Goal: Task Accomplishment & Management: Manage account settings

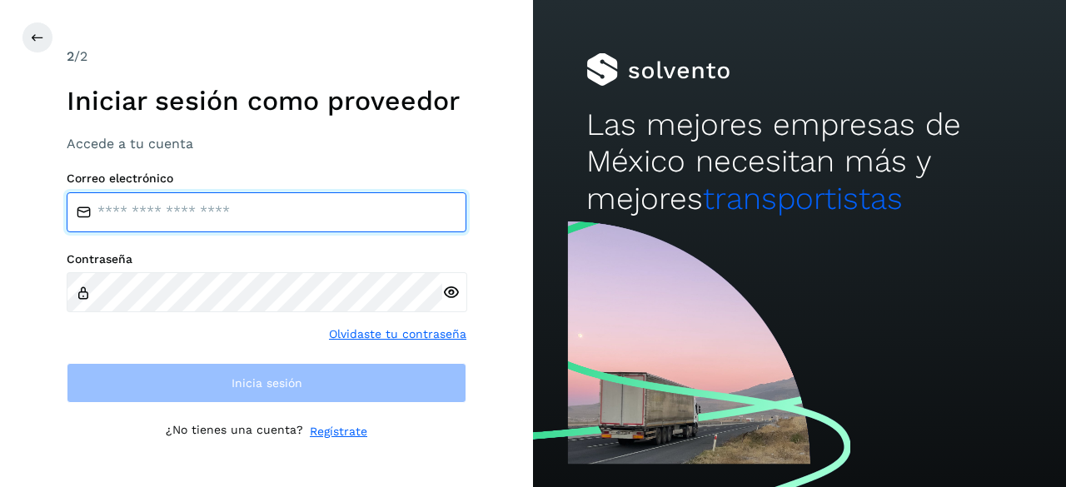
click at [227, 224] on input "email" at bounding box center [267, 212] width 400 height 40
click at [157, 217] on input "email" at bounding box center [267, 212] width 400 height 40
type input "**********"
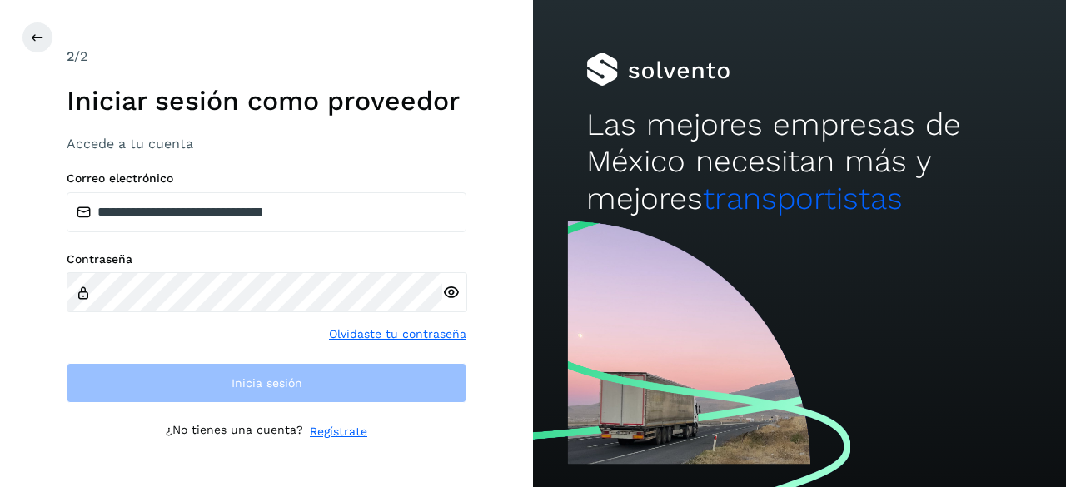
click at [458, 294] on div at bounding box center [454, 291] width 25 height 39
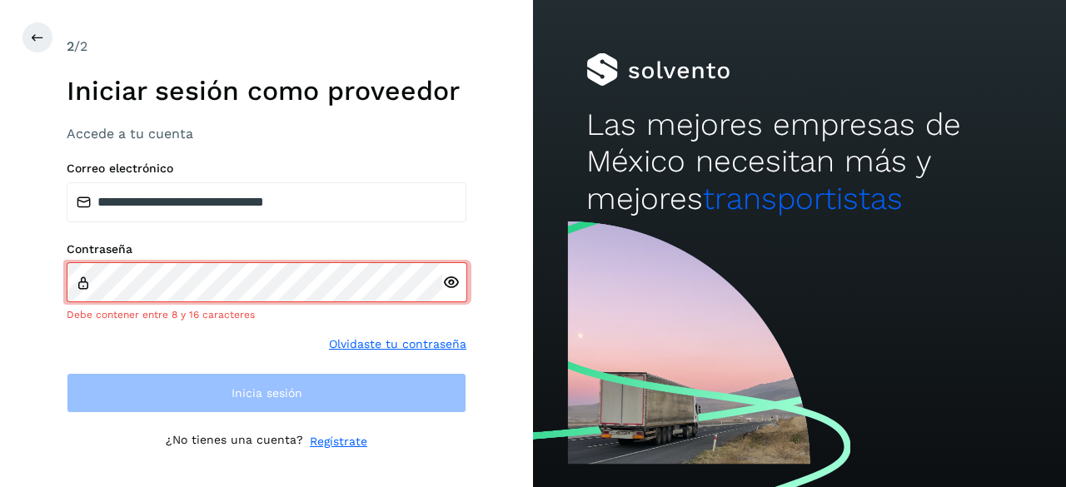
click at [446, 281] on icon at bounding box center [450, 282] width 17 height 17
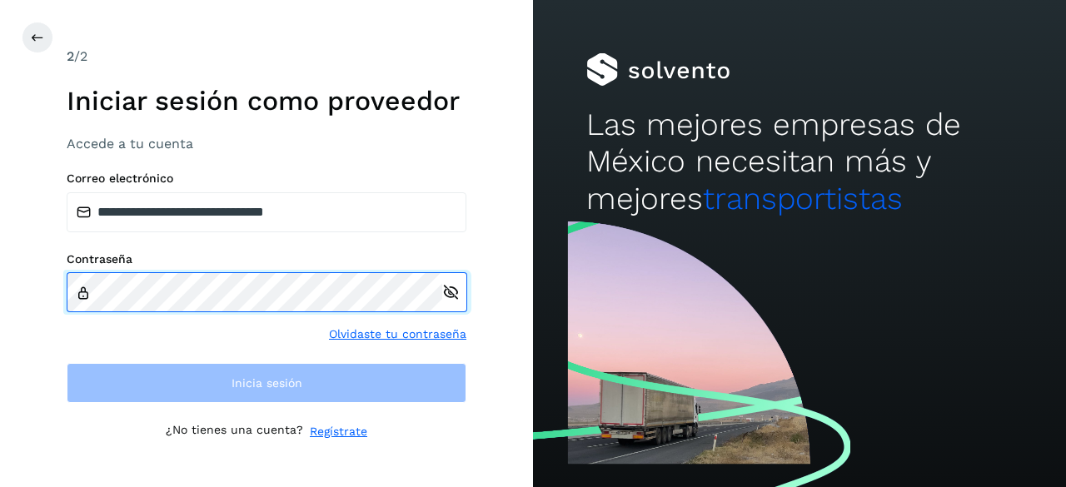
click at [76, 284] on div "Contraseña" at bounding box center [267, 282] width 400 height 60
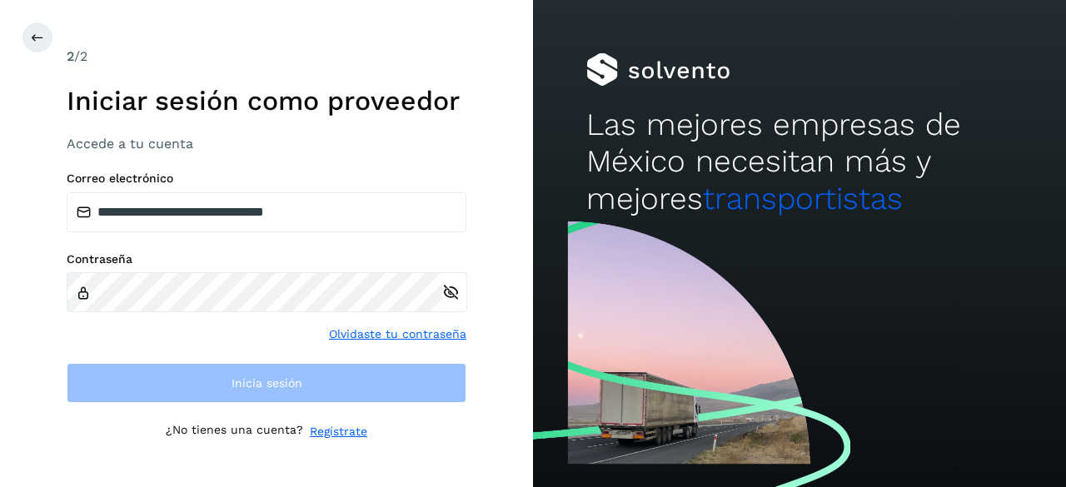
click at [395, 331] on div "Contraseña Olvidaste tu contraseña" at bounding box center [267, 297] width 400 height 91
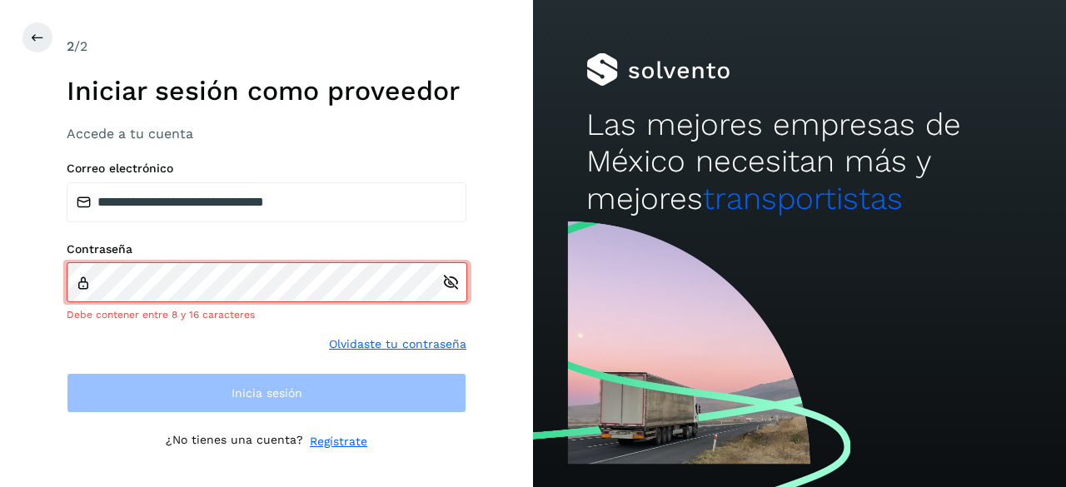
click at [366, 341] on link "Olvidaste tu contraseña" at bounding box center [397, 344] width 137 height 17
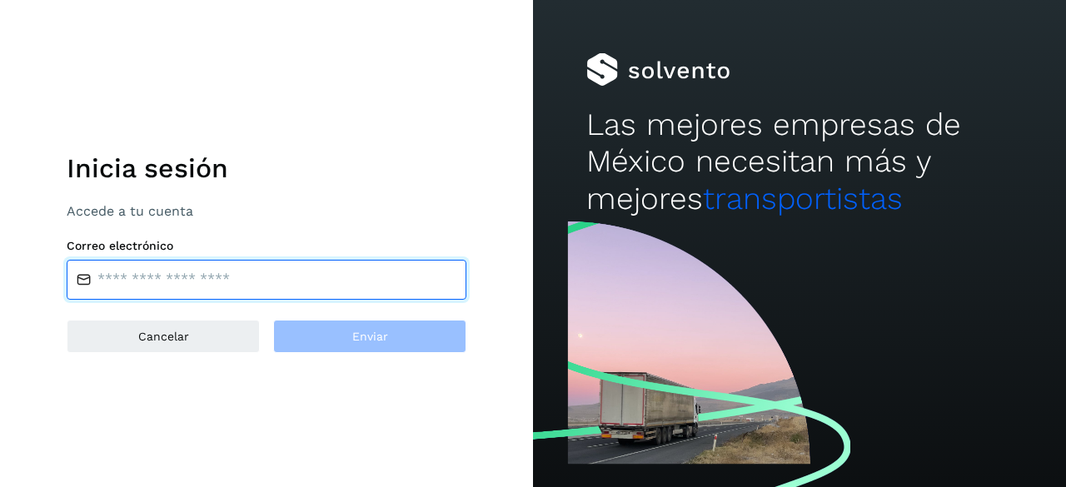
click at [150, 284] on input "email" at bounding box center [267, 280] width 400 height 40
type input "**********"
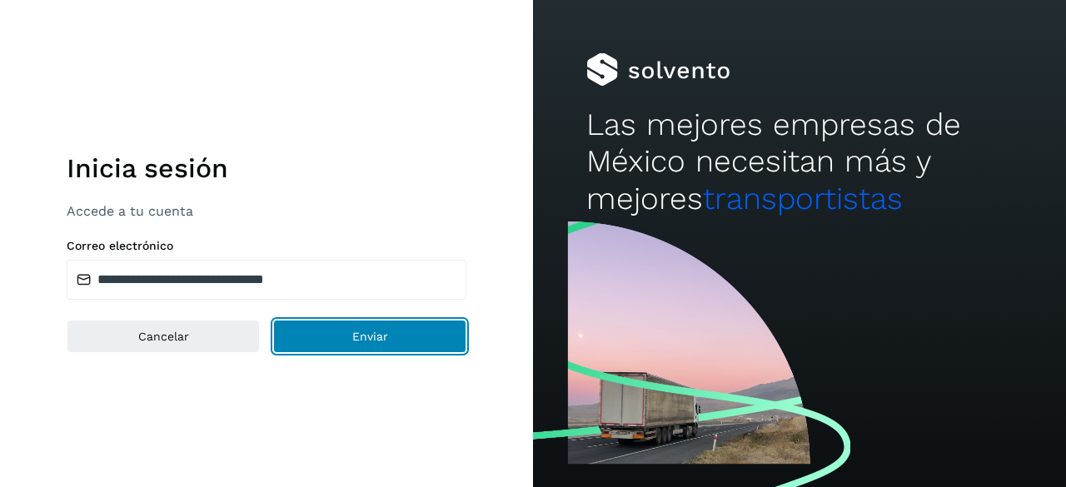
click at [391, 337] on button "Enviar" at bounding box center [369, 336] width 193 height 33
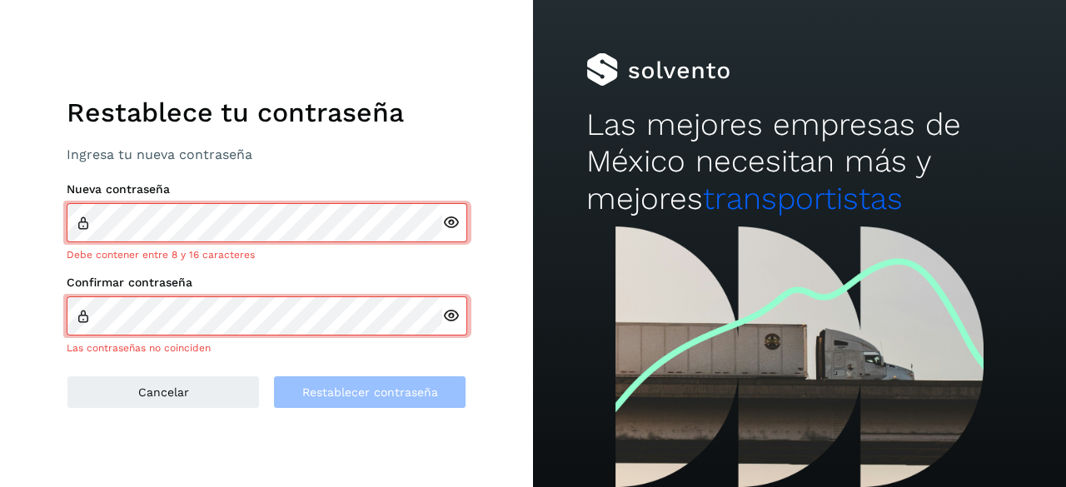
click at [448, 226] on icon at bounding box center [450, 222] width 17 height 17
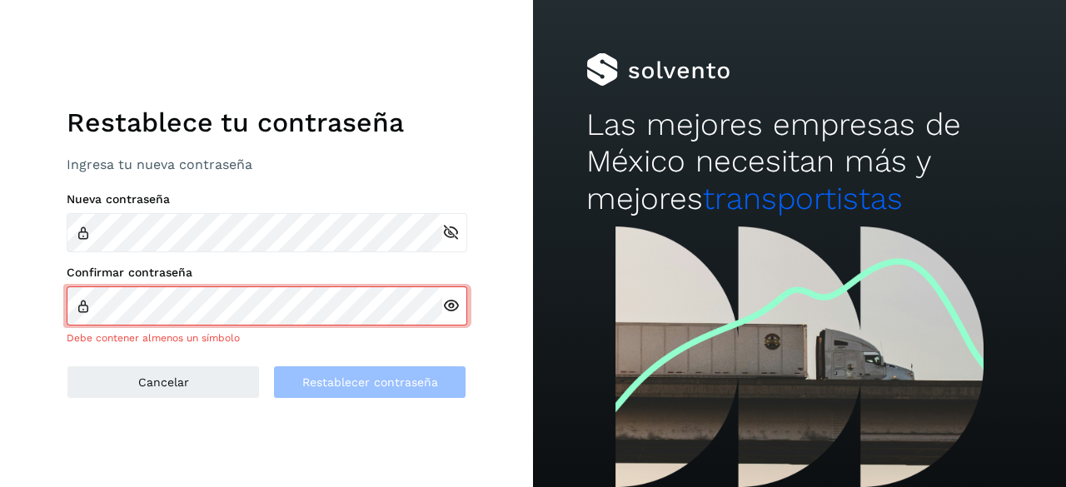
click at [446, 314] on icon at bounding box center [450, 305] width 17 height 17
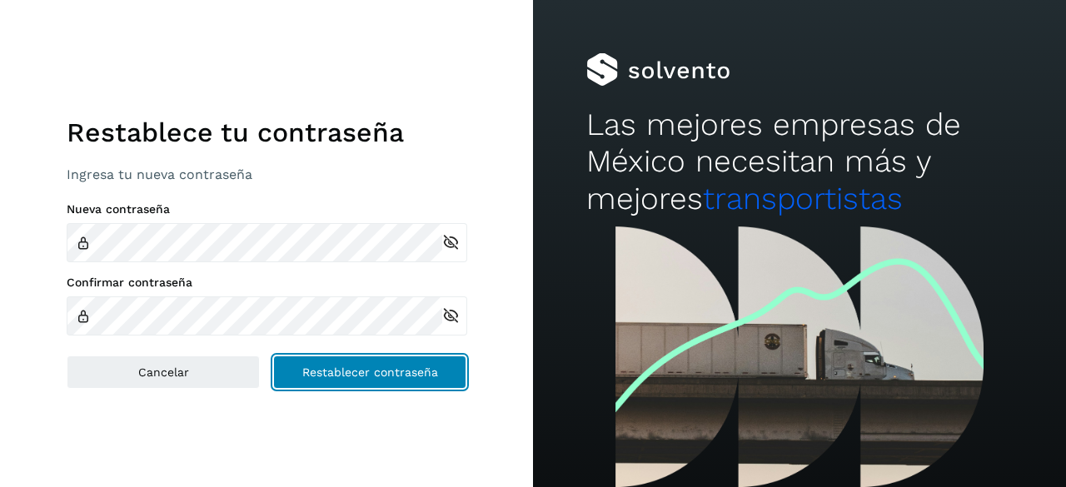
click at [369, 380] on button "Restablecer contraseña" at bounding box center [369, 372] width 193 height 33
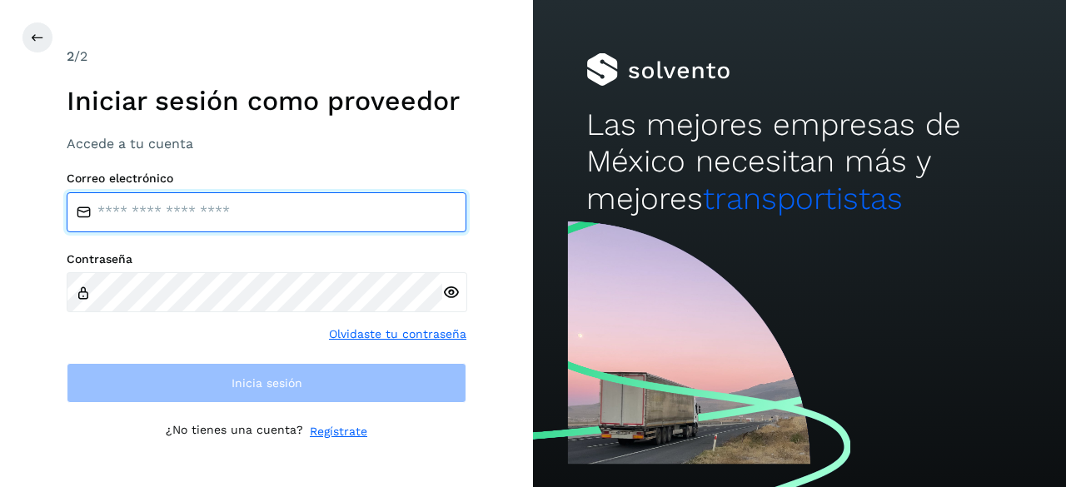
click at [171, 210] on input "email" at bounding box center [267, 212] width 400 height 40
type input "**********"
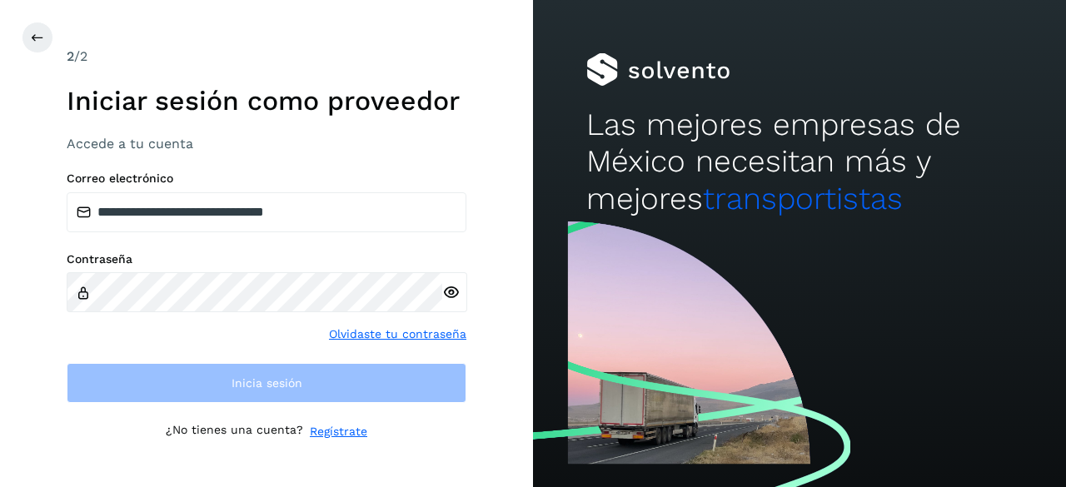
click at [449, 298] on div at bounding box center [454, 291] width 25 height 39
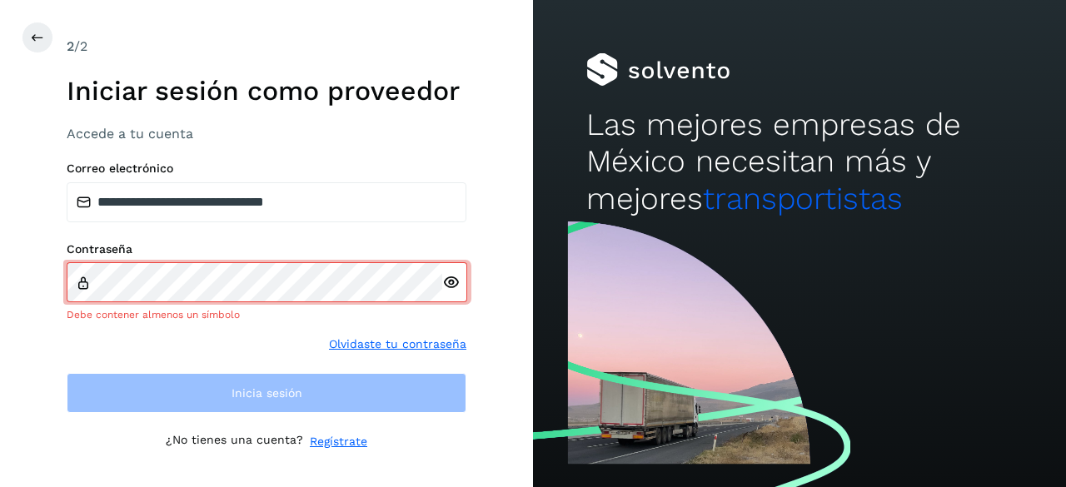
click at [453, 286] on icon at bounding box center [450, 282] width 17 height 17
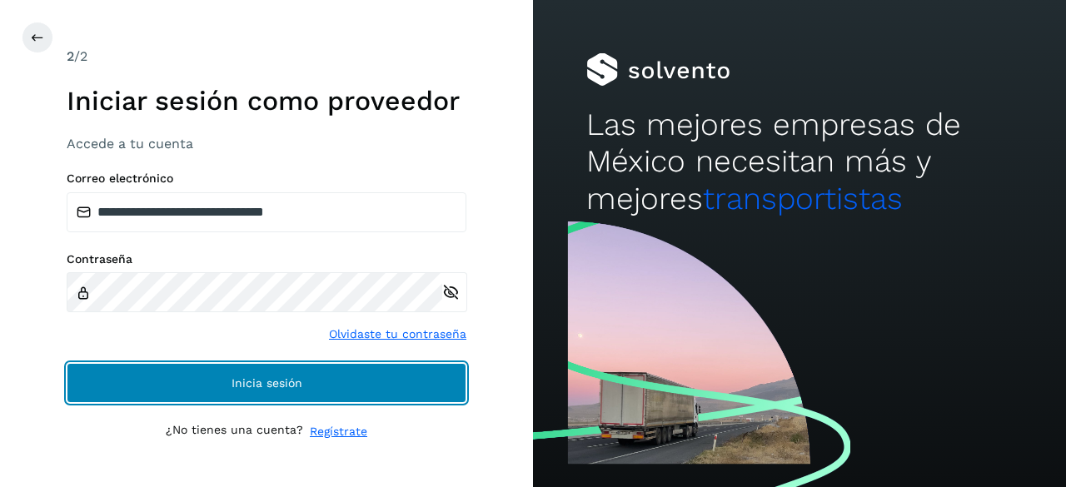
click at [268, 379] on span "Inicia sesión" at bounding box center [267, 383] width 71 height 12
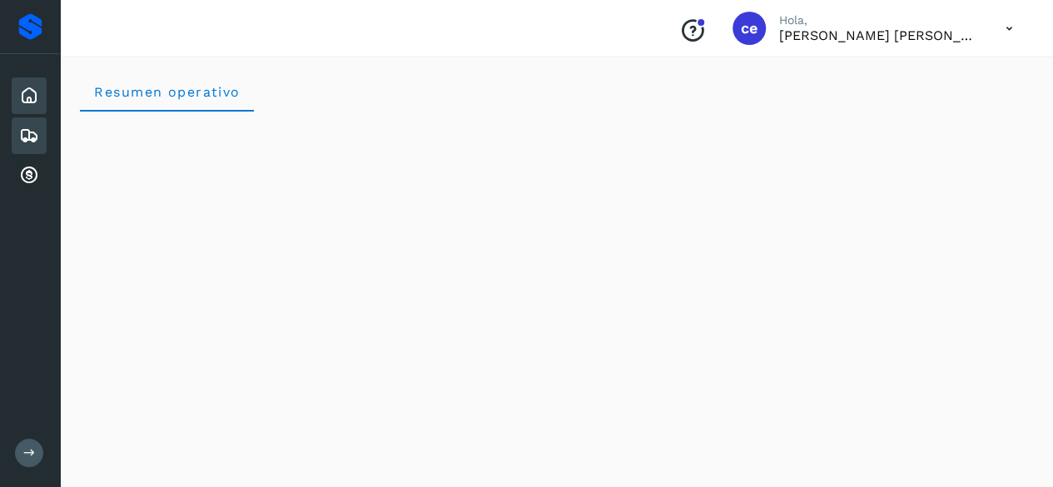
click at [32, 132] on icon at bounding box center [29, 136] width 20 height 20
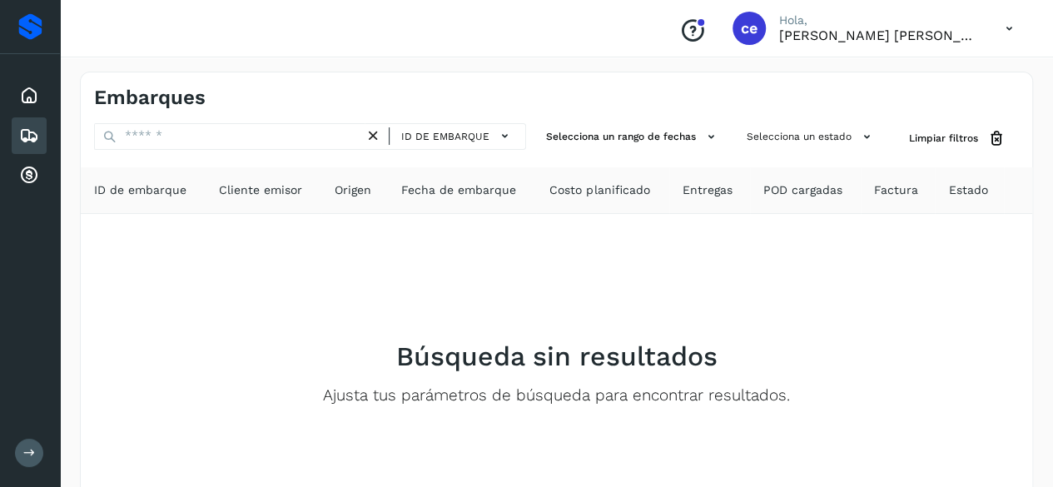
click at [999, 27] on icon at bounding box center [1010, 29] width 34 height 34
click at [27, 177] on icon at bounding box center [29, 176] width 20 height 20
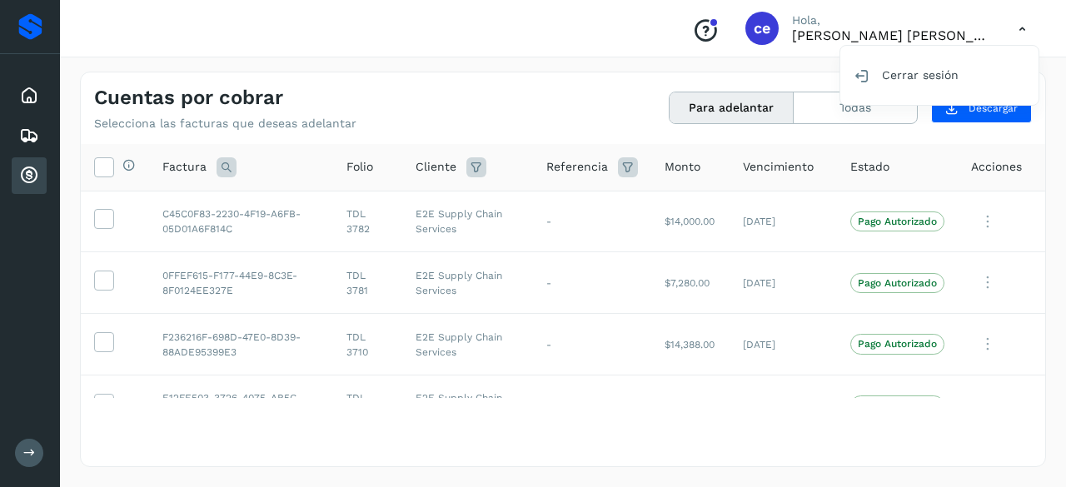
click at [600, 71] on div at bounding box center [533, 243] width 1066 height 487
click at [614, 36] on div "Conoce nuestros beneficios [PERSON_NAME], [PERSON_NAME] [PERSON_NAME] Cerrar se…" at bounding box center [563, 28] width 1006 height 57
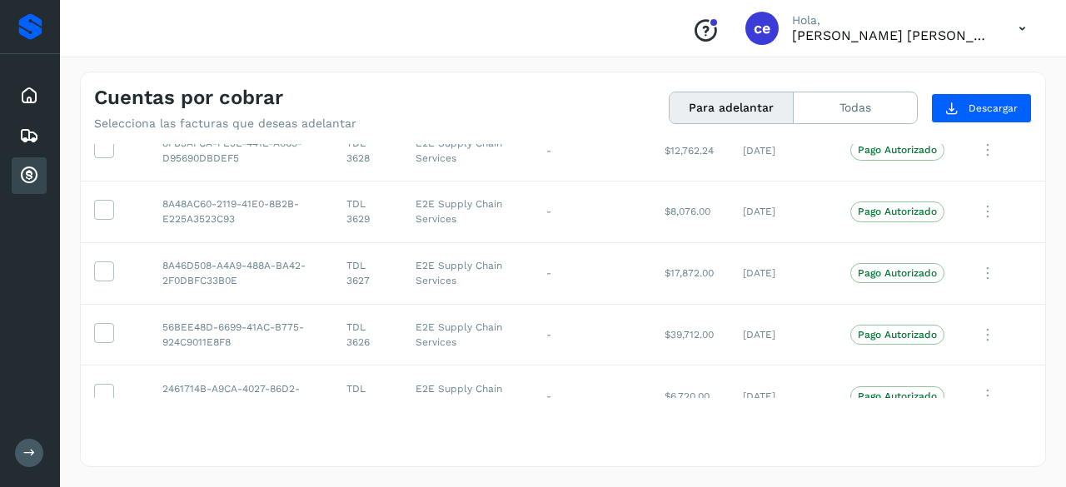
scroll to position [1995, 0]
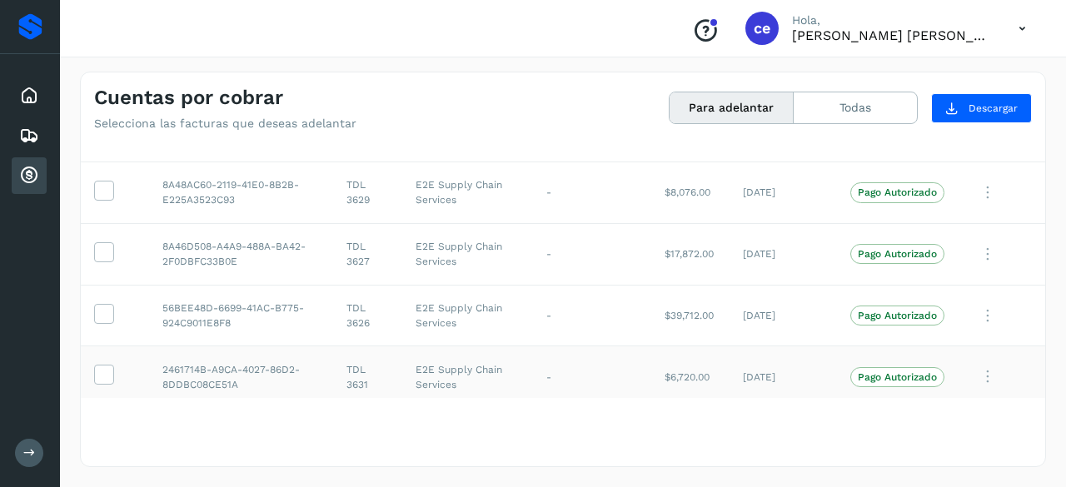
click at [971, 364] on icon at bounding box center [987, 377] width 33 height 34
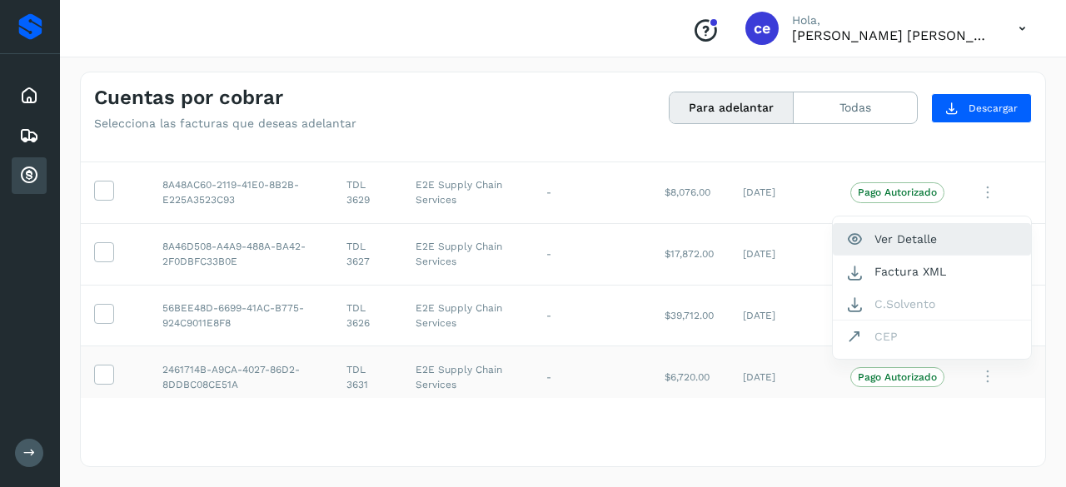
click at [901, 232] on button "Ver Detalle" at bounding box center [932, 239] width 198 height 32
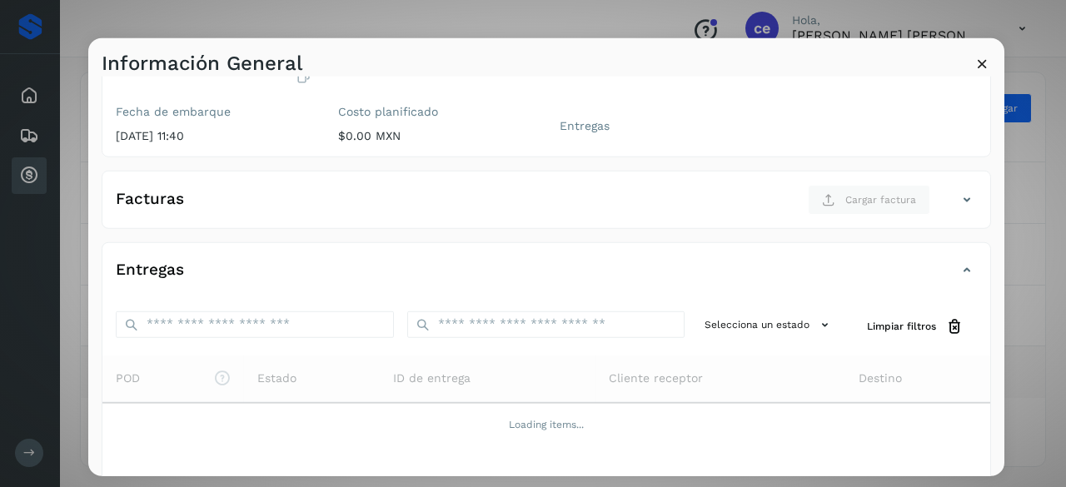
scroll to position [0, 0]
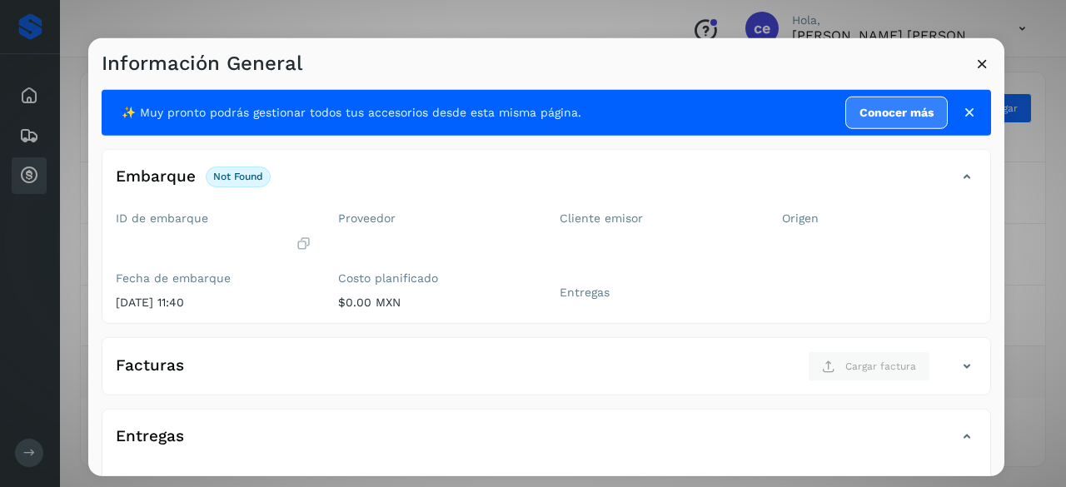
click at [957, 172] on icon at bounding box center [967, 177] width 20 height 20
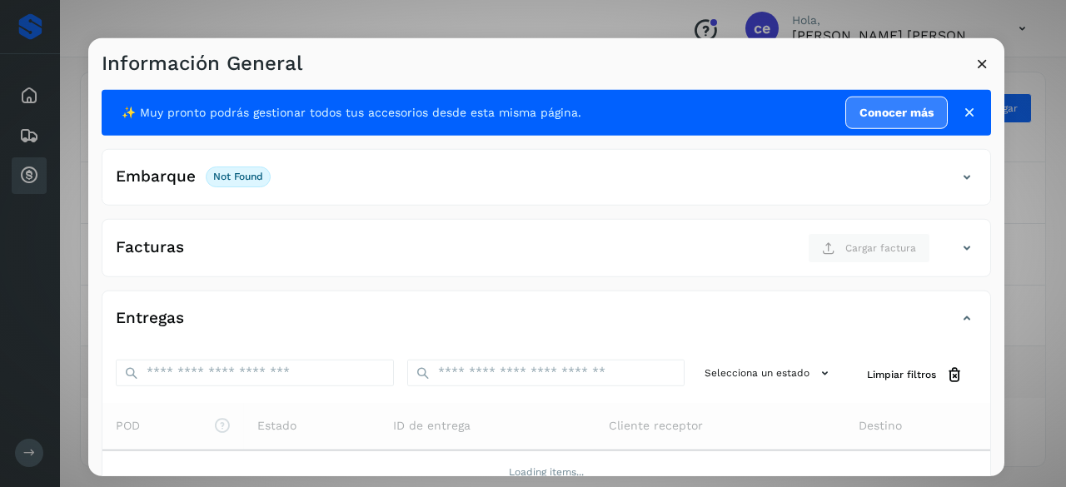
click at [906, 191] on div "Embarque not found Verifica el estado de la factura o entregas asociadas a este…" at bounding box center [546, 183] width 888 height 42
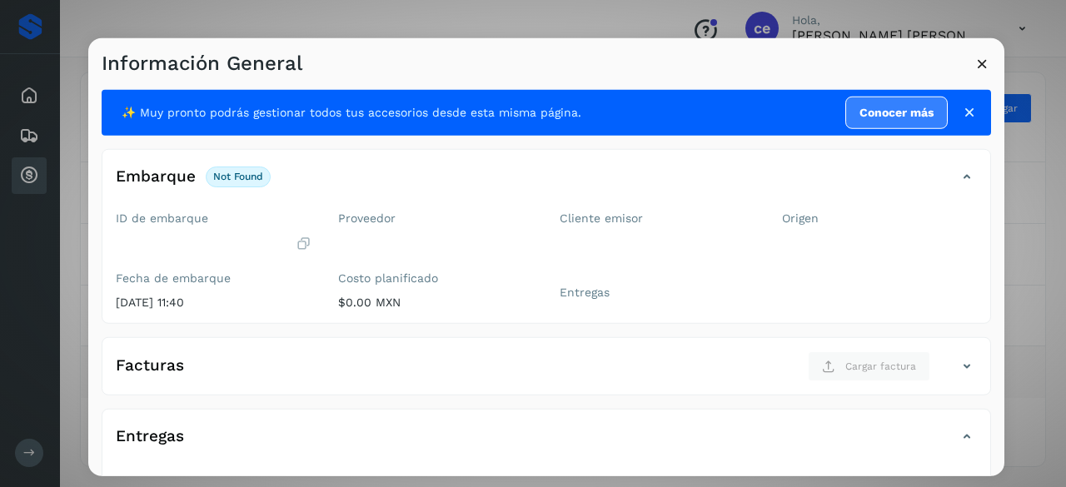
click at [638, 356] on div "Facturas Cargar factura" at bounding box center [529, 366] width 854 height 30
click at [983, 67] on icon at bounding box center [981, 62] width 17 height 17
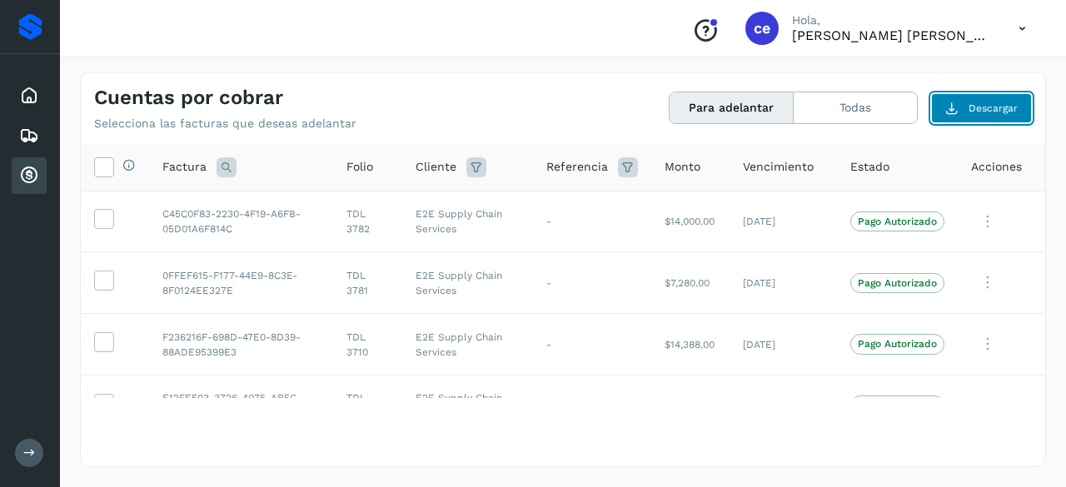
click at [998, 106] on span "Descargar" at bounding box center [993, 108] width 49 height 15
click at [15, 450] on button at bounding box center [29, 453] width 28 height 28
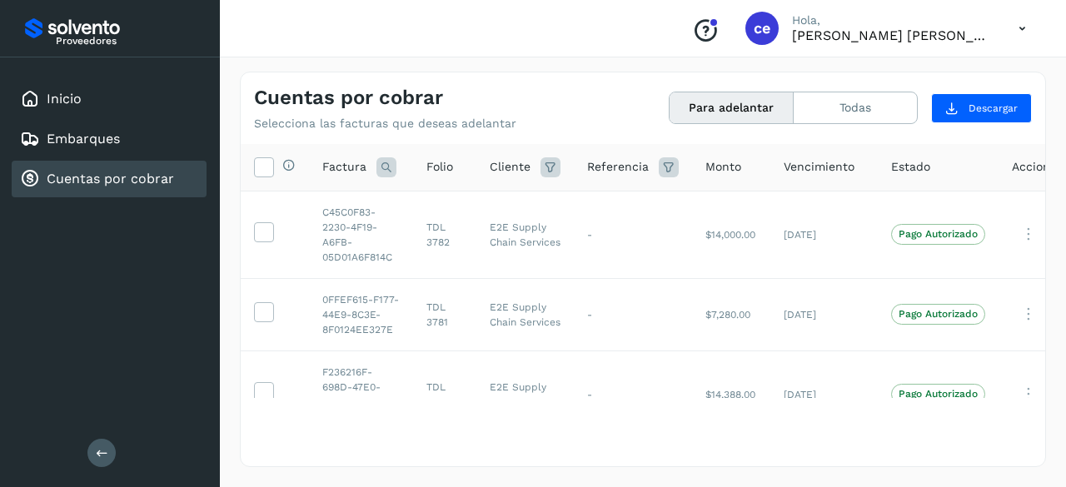
click at [98, 457] on icon at bounding box center [102, 452] width 12 height 12
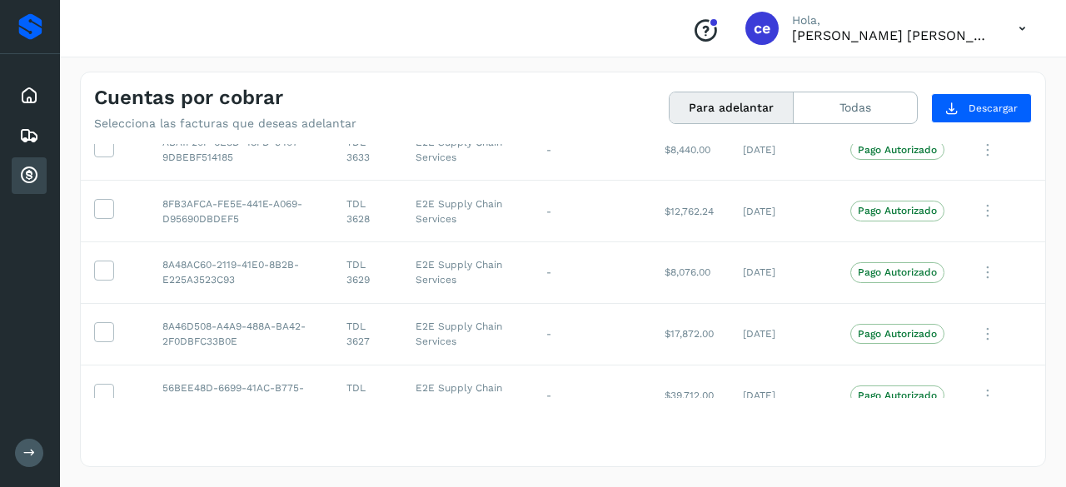
scroll to position [1995, 0]
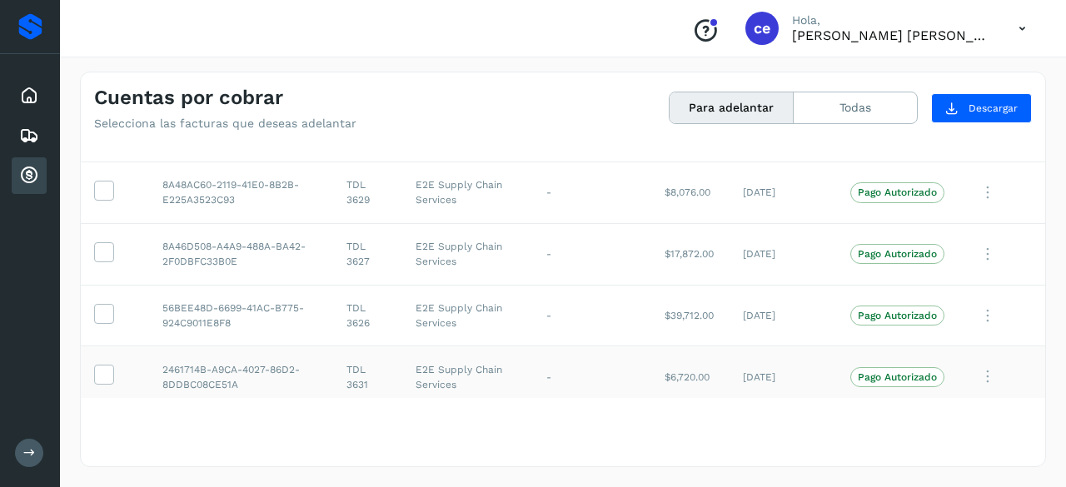
click at [906, 36] on p "[PERSON_NAME] [PERSON_NAME]" at bounding box center [892, 35] width 200 height 16
click at [1018, 25] on icon at bounding box center [1022, 29] width 34 height 34
click at [926, 72] on div "Cerrar sesión" at bounding box center [939, 75] width 198 height 32
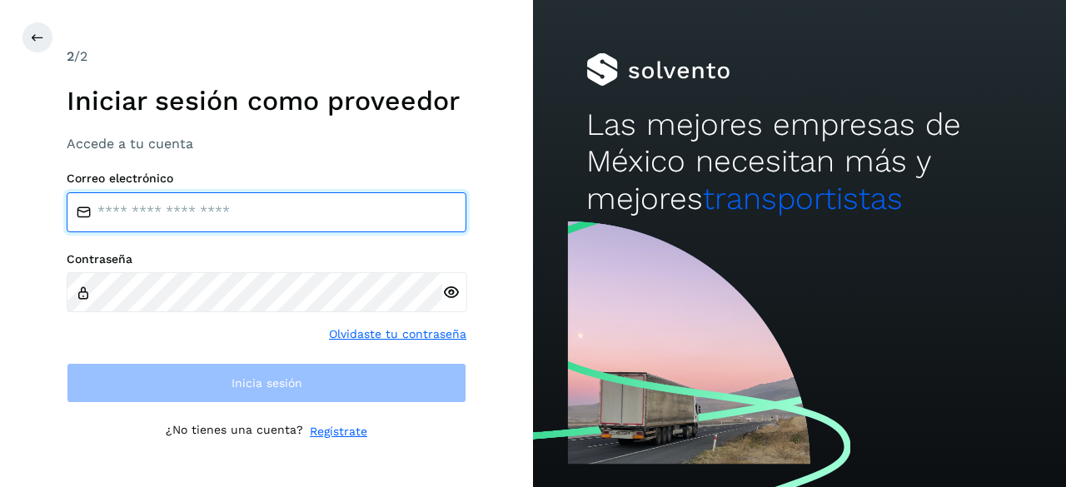
click at [138, 214] on input "email" at bounding box center [267, 212] width 400 height 40
type input "**********"
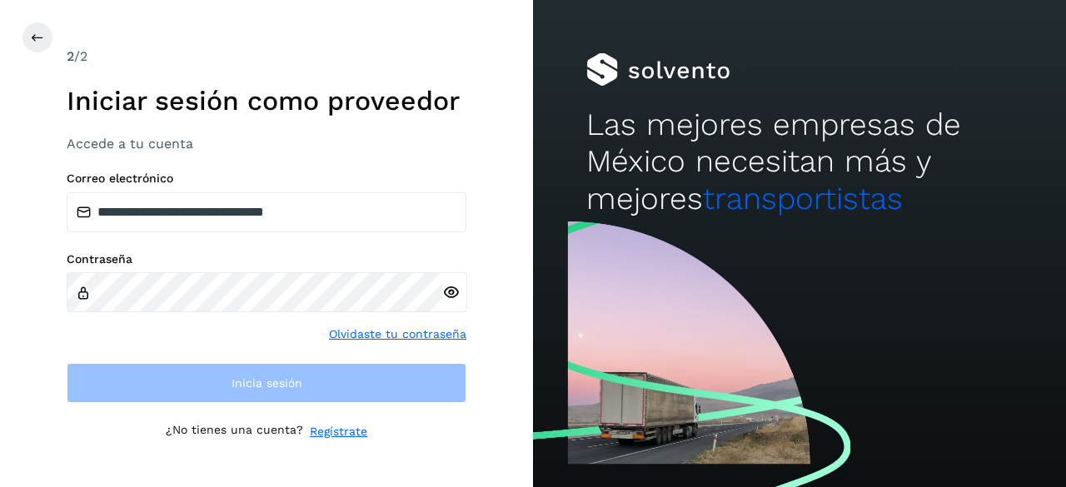
click at [450, 291] on div at bounding box center [454, 291] width 25 height 39
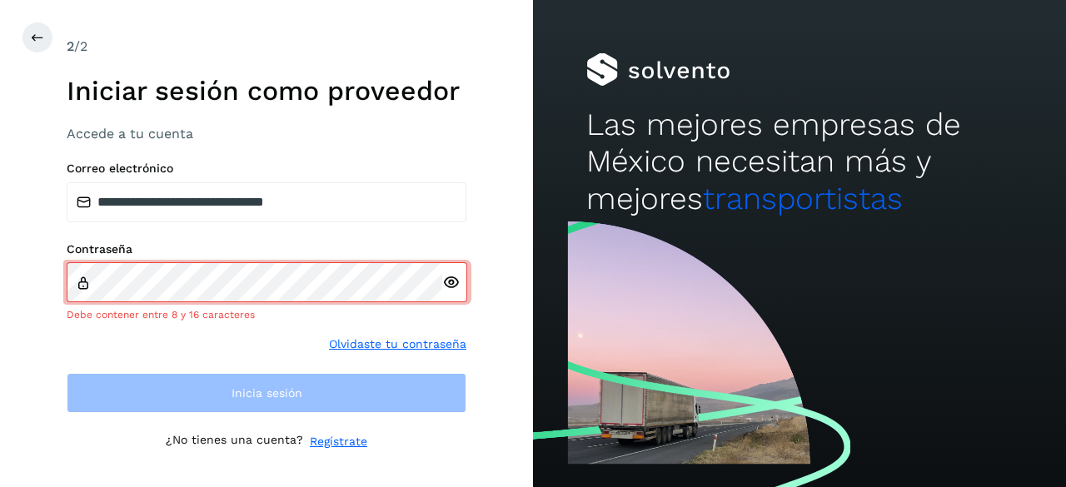
click at [452, 288] on icon at bounding box center [450, 282] width 17 height 17
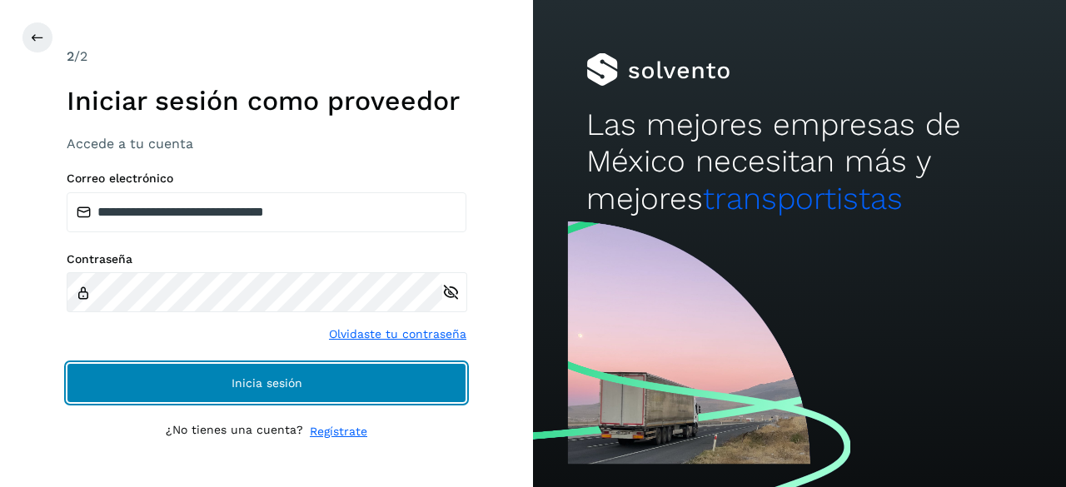
click at [261, 385] on span "Inicia sesión" at bounding box center [267, 383] width 71 height 12
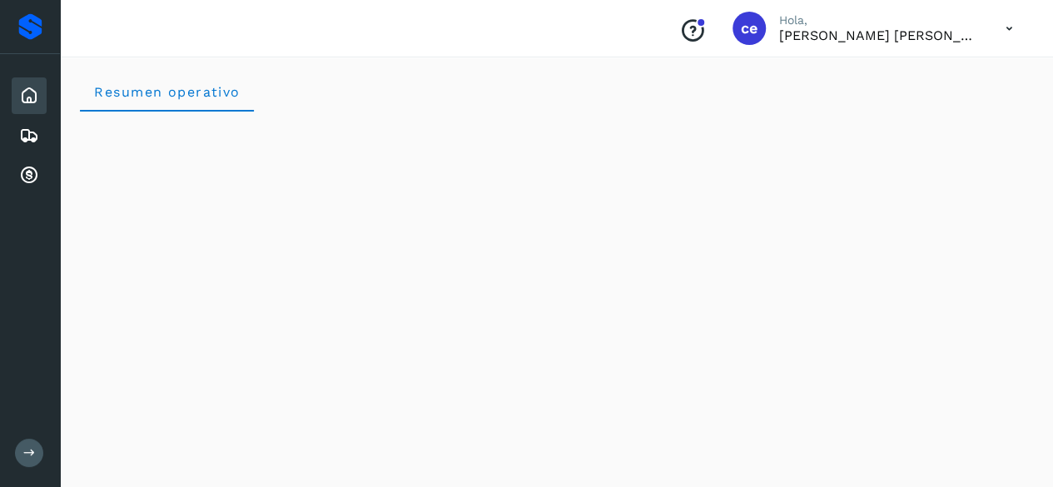
click at [1011, 30] on icon at bounding box center [1010, 29] width 34 height 34
click at [919, 79] on div "Cerrar sesión" at bounding box center [927, 75] width 198 height 32
